Goal: Information Seeking & Learning: Learn about a topic

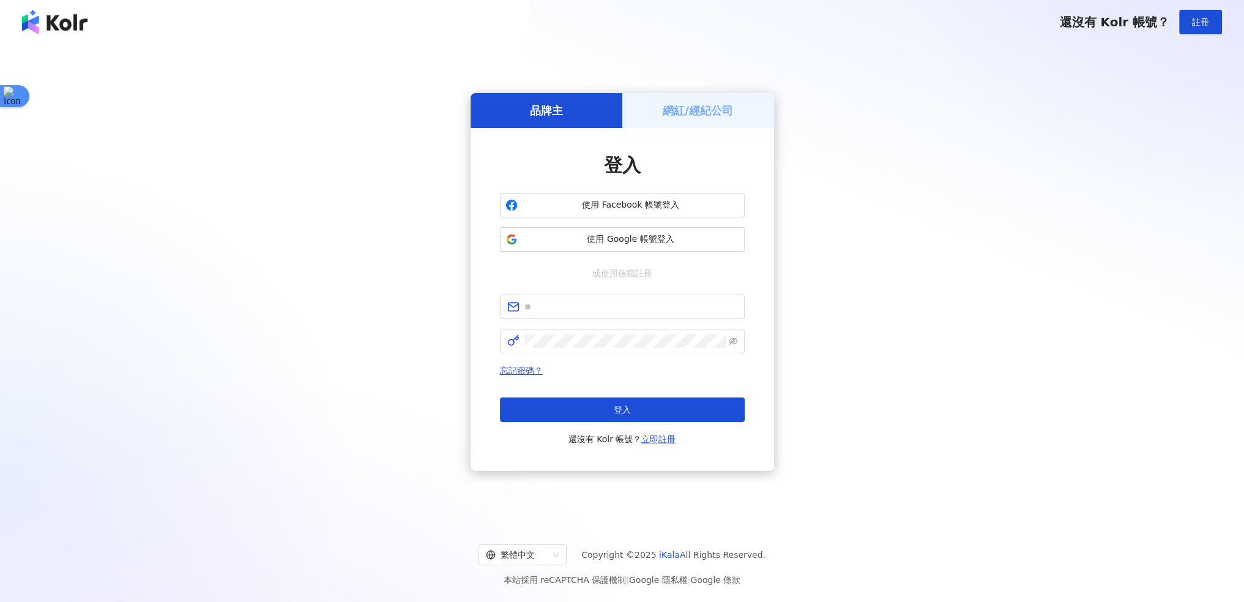
click at [643, 253] on div "登入 使用 Facebook 帳號登入 使用 Google 帳號登入 或使用信箱註冊 忘記密碼？ 登入 還沒有 Kolr 帳號？ 立即註冊" at bounding box center [622, 299] width 245 height 294
click at [643, 242] on span "使用 Google 帳號登入" at bounding box center [631, 239] width 217 height 12
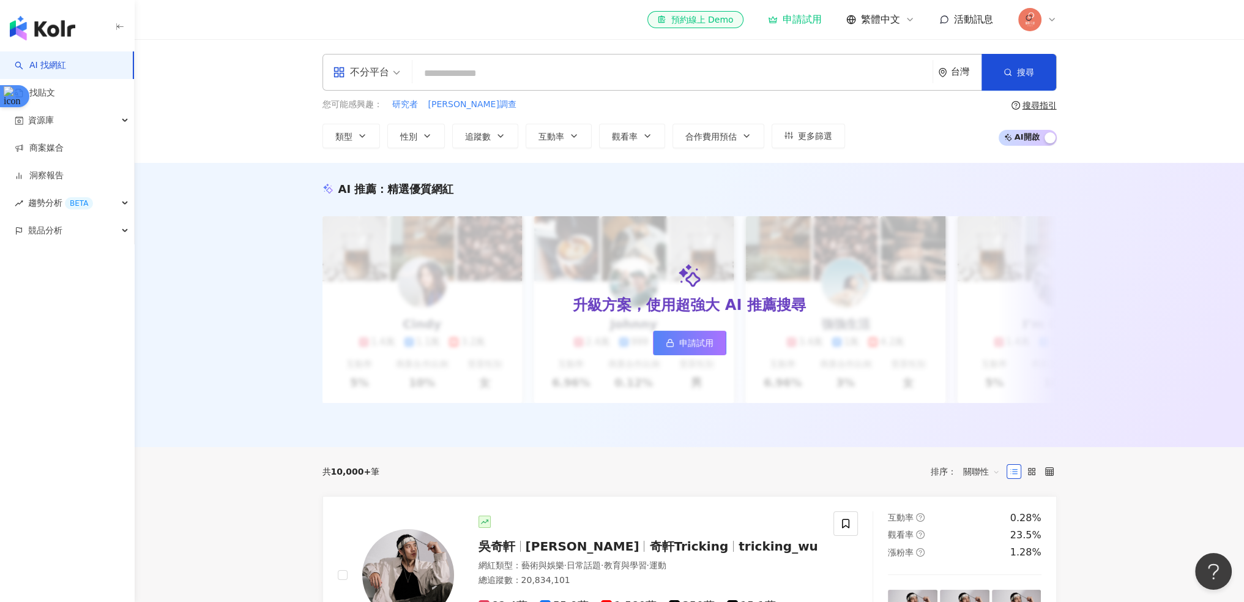
click at [758, 75] on input "search" at bounding box center [672, 73] width 510 height 23
type input "***"
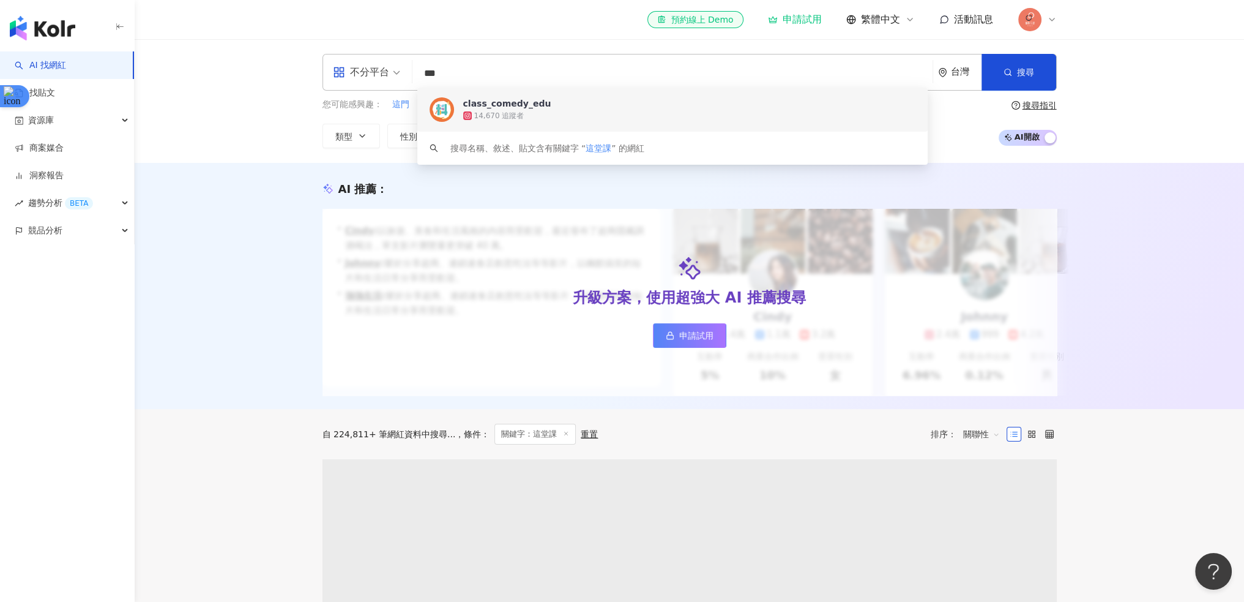
click at [539, 116] on div "14,670 追蹤者" at bounding box center [689, 116] width 453 height 12
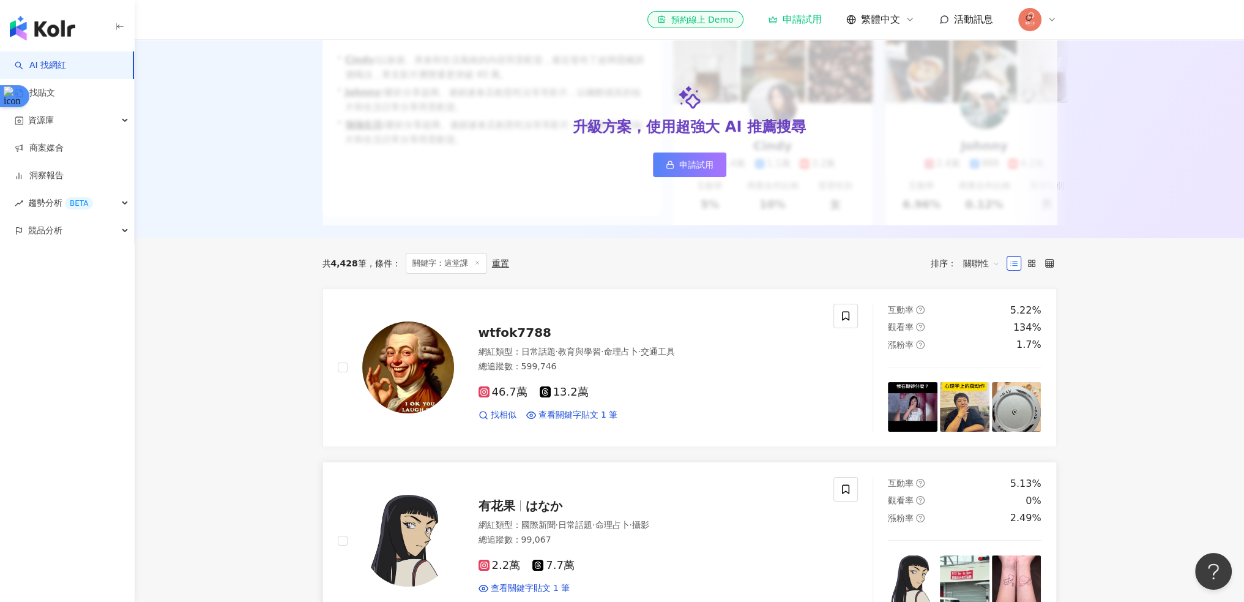
scroll to position [490, 0]
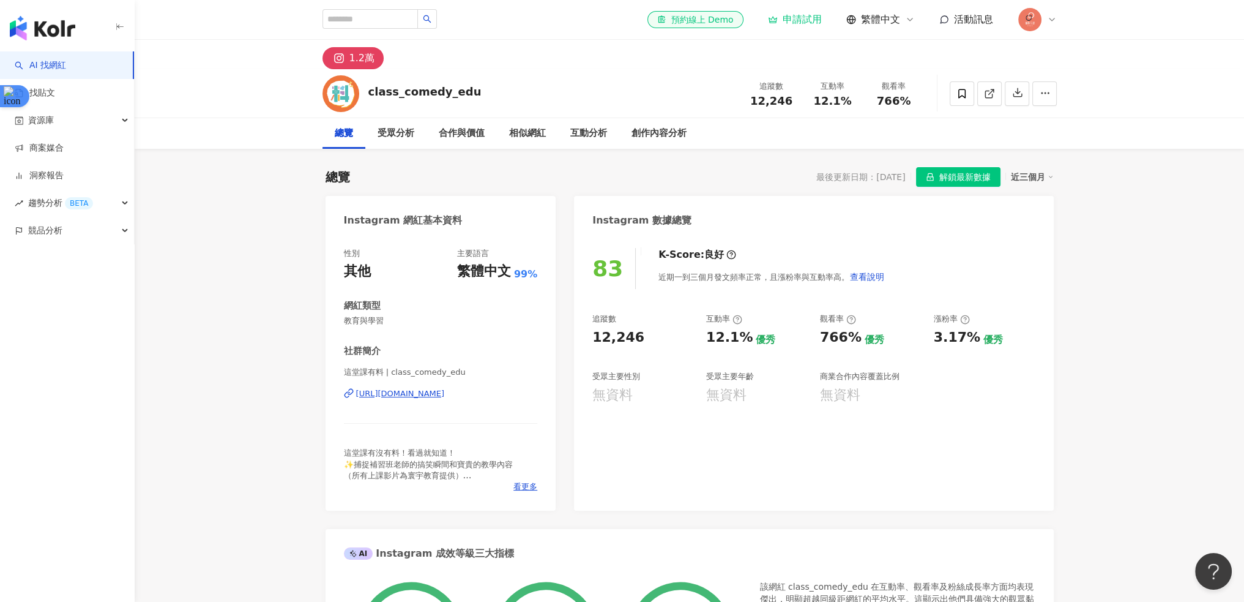
click at [1044, 181] on div "近三個月" at bounding box center [1032, 177] width 43 height 16
click at [1040, 191] on div "總覽 最後更新日期：[DATE] 解鎖最新數據 近三個月 Instagram 網紅基本資料 性別 其他 主要語言 繁體中文 99% 網紅類型 教育與學習 社群…" at bounding box center [690, 596] width 728 height 883
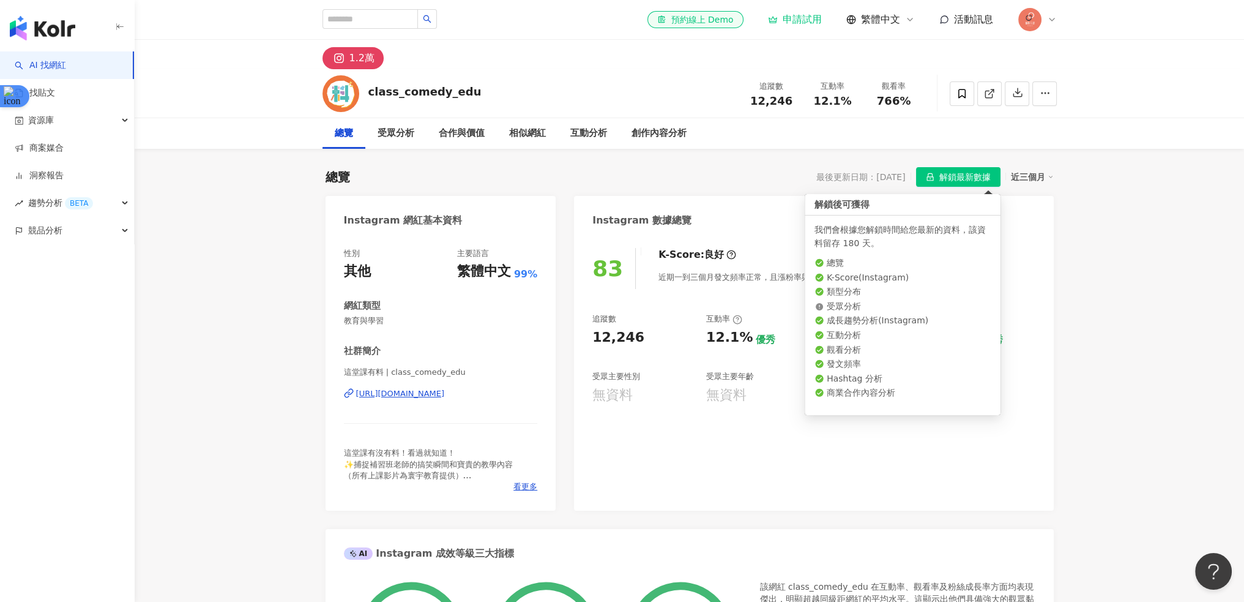
click at [977, 183] on span "解鎖最新數據" at bounding box center [965, 178] width 51 height 20
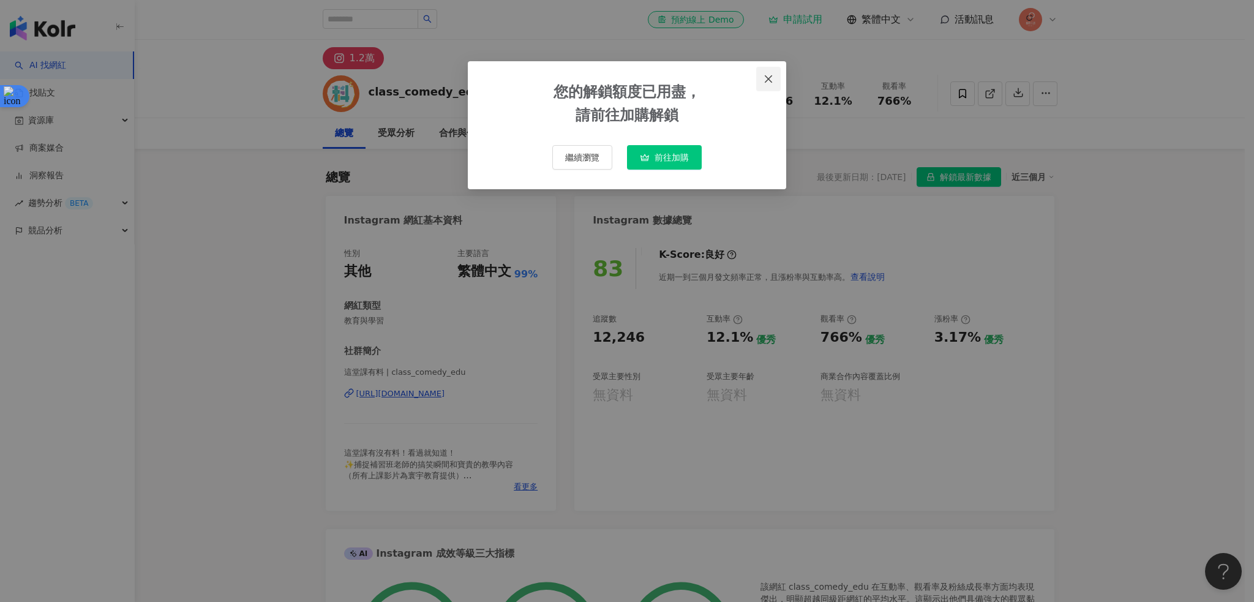
click at [766, 85] on button "Close" at bounding box center [768, 79] width 24 height 24
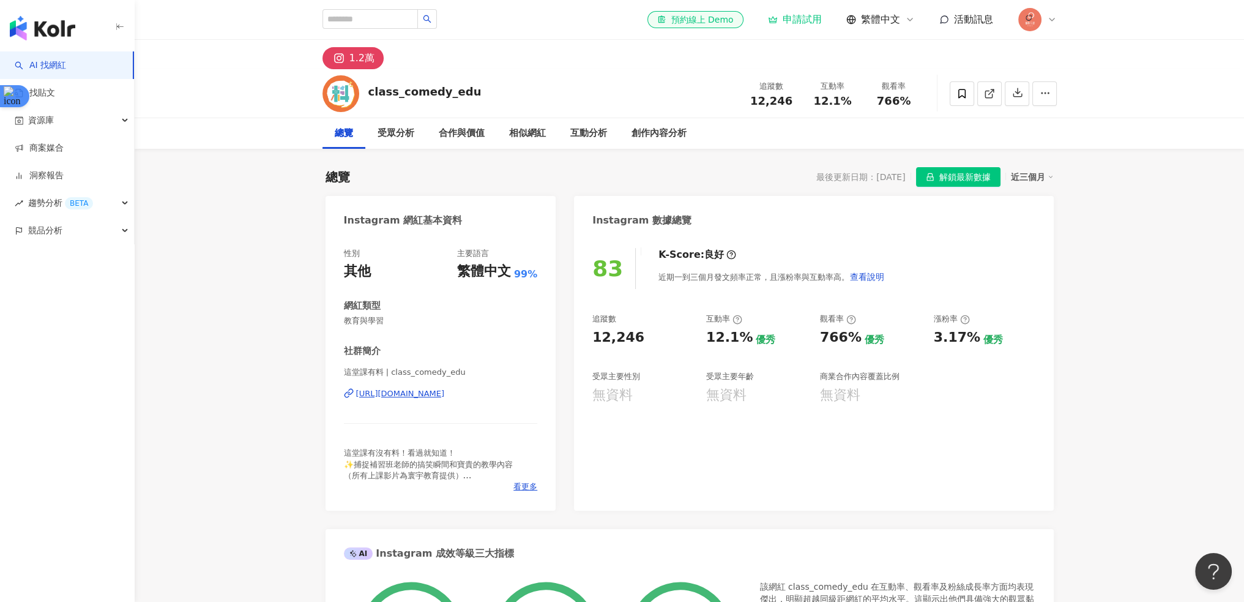
click at [1048, 18] on icon at bounding box center [1052, 20] width 10 height 10
click at [818, 161] on div "總覽 最後更新日期：[DATE] 解鎖最新數據 近三個月 Instagram 網紅基本資料 性別 其他 主要語言 繁體中文 99% 網紅類型 教育與學習 社群…" at bounding box center [690, 596] width 728 height 883
